Goal: Register for event/course

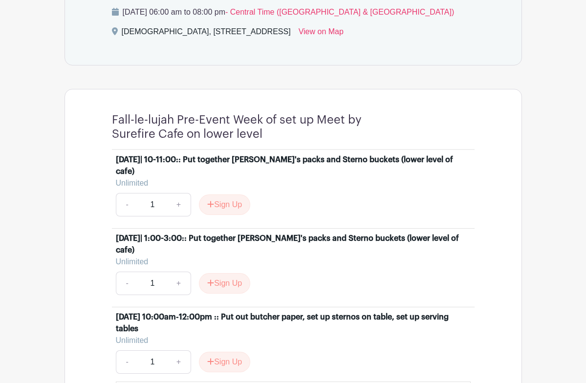
scroll to position [489, 0]
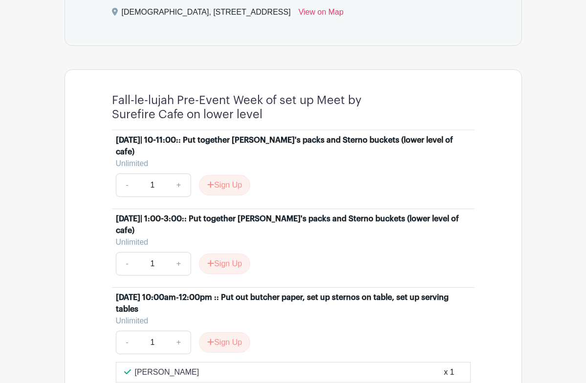
click at [541, 233] on main "Log In Sign Up for Free Brentwood Women Fall-le-lujah Opportunities to serve Cr…" at bounding box center [293, 290] width 586 height 1559
click at [55, 107] on main "Log In Sign Up for Free Brentwood Women Fall-le-lujah Opportunities to serve Cr…" at bounding box center [293, 290] width 586 height 1559
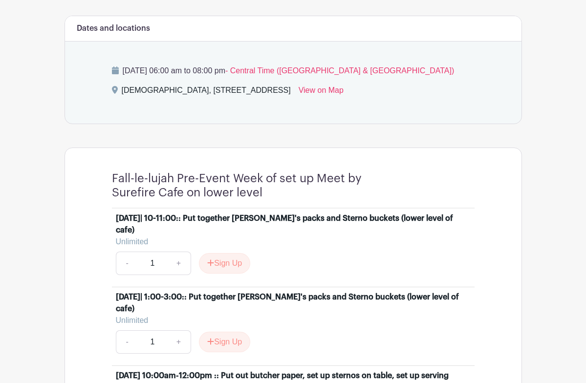
scroll to position [430, 0]
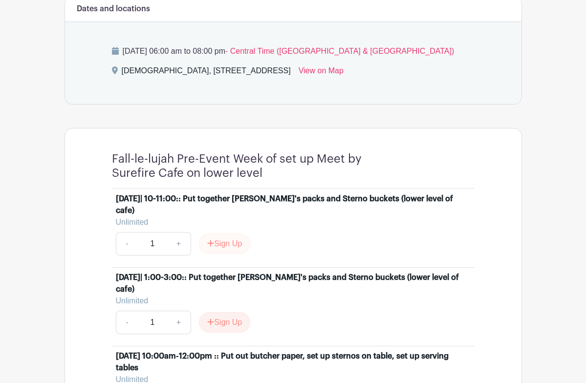
click at [231, 240] on button "Sign Up" at bounding box center [224, 244] width 51 height 21
click at [229, 240] on button "Sign Up" at bounding box center [224, 244] width 51 height 21
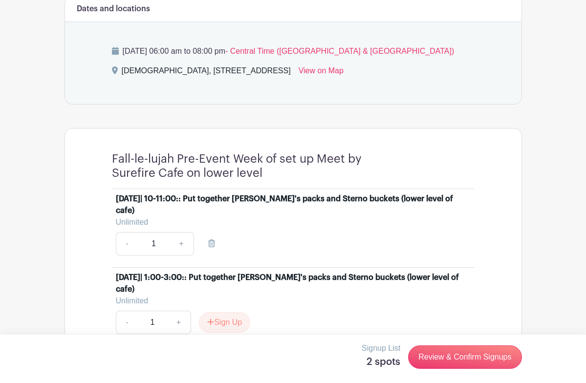
click at [549, 215] on main "Log In Sign Up for Free Brentwood Women Fall-le-lujah Opportunities to serve Cr…" at bounding box center [293, 335] width 586 height 1531
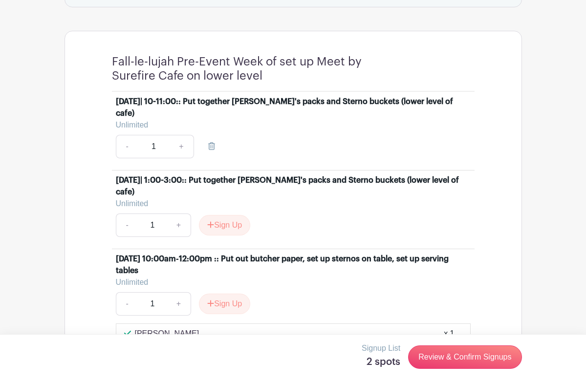
scroll to position [509, 0]
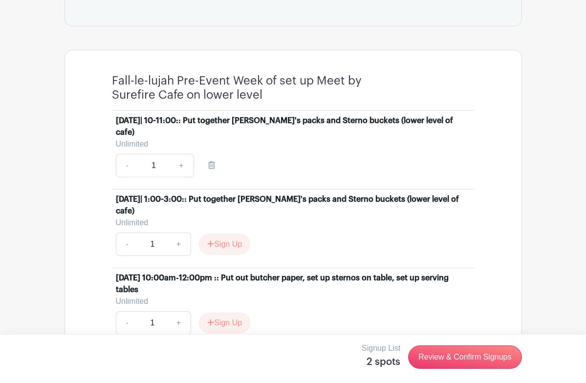
click at [528, 167] on main "Log In Sign Up for Free Brentwood Women Fall-le-lujah Opportunities to serve Cr…" at bounding box center [293, 256] width 586 height 1531
click at [182, 165] on link "+" at bounding box center [181, 165] width 24 height 23
click at [181, 163] on link "+" at bounding box center [181, 165] width 24 height 23
click at [367, 138] on div "Unlimited" at bounding box center [289, 144] width 347 height 12
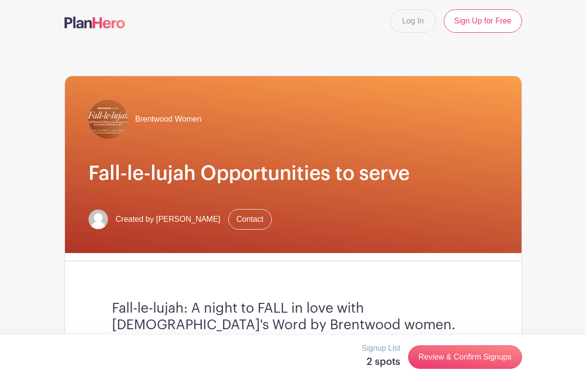
scroll to position [0, 0]
